Goal: Transaction & Acquisition: Download file/media

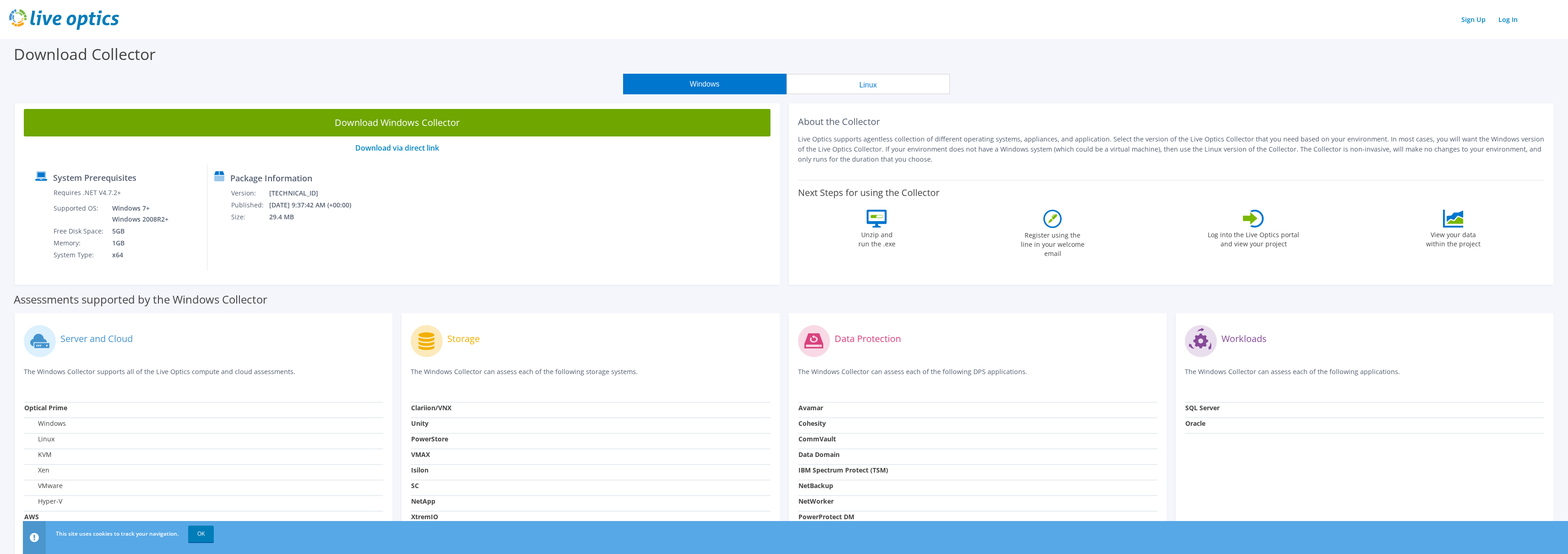
click at [698, 91] on button "Windows" at bounding box center [705, 84] width 163 height 20
click at [701, 83] on button "Windows" at bounding box center [705, 84] width 163 height 20
click at [414, 145] on link "Download via direct link" at bounding box center [397, 148] width 84 height 10
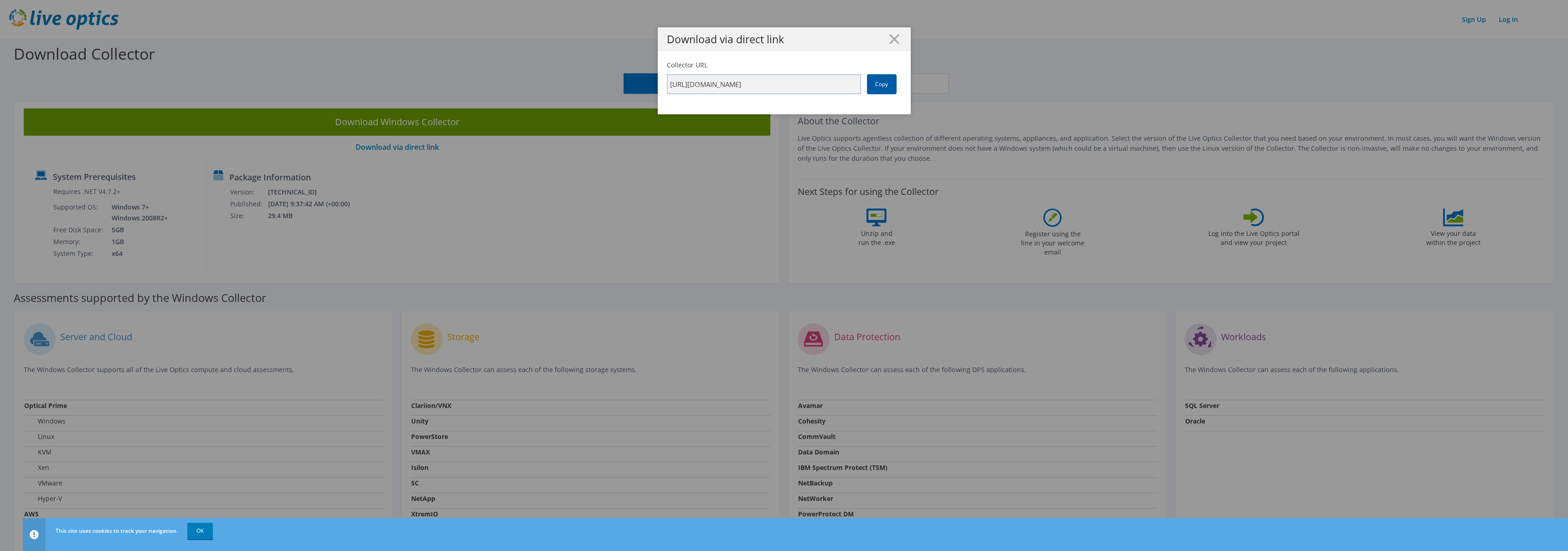
click at [876, 85] on link "Copy" at bounding box center [882, 84] width 29 height 20
click at [828, 85] on input "[URL][DOMAIN_NAME]" at bounding box center [763, 84] width 194 height 20
